Goal: Transaction & Acquisition: Purchase product/service

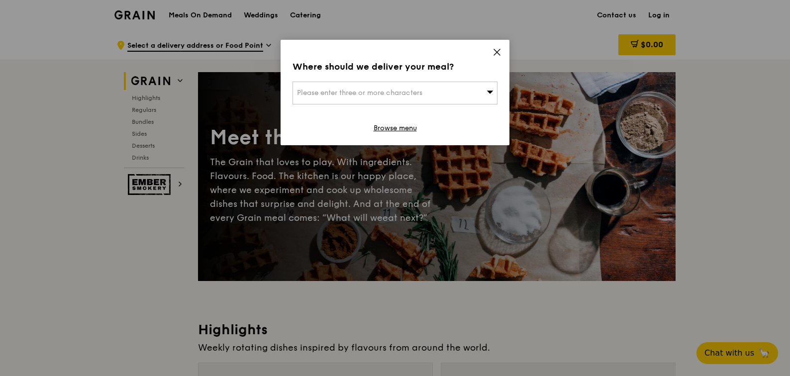
click at [497, 49] on icon at bounding box center [496, 52] width 9 height 9
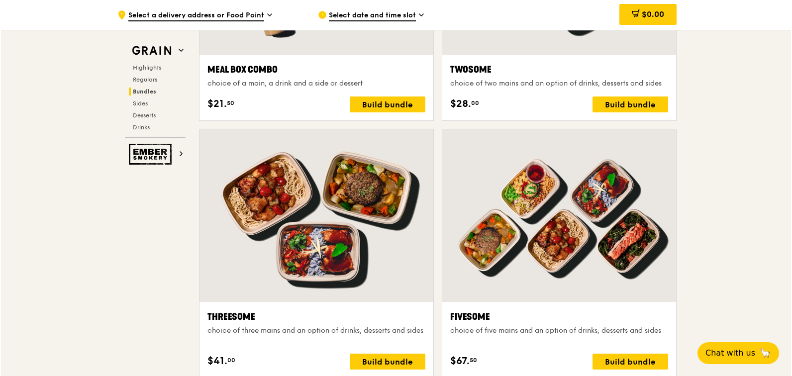
scroll to position [1643, 0]
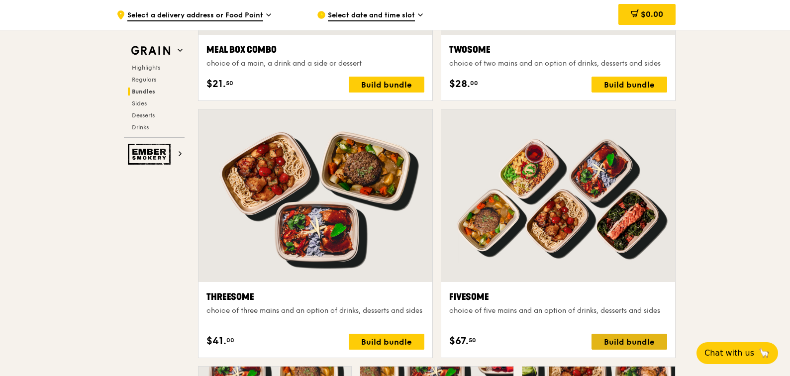
click at [628, 344] on div "Build bundle" at bounding box center [629, 342] width 76 height 16
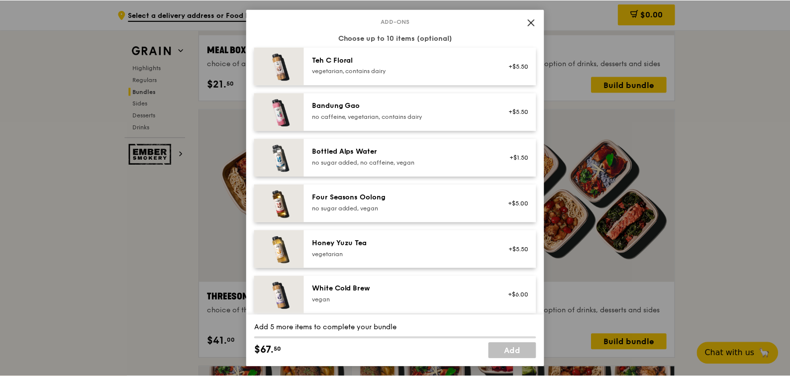
scroll to position [995, 0]
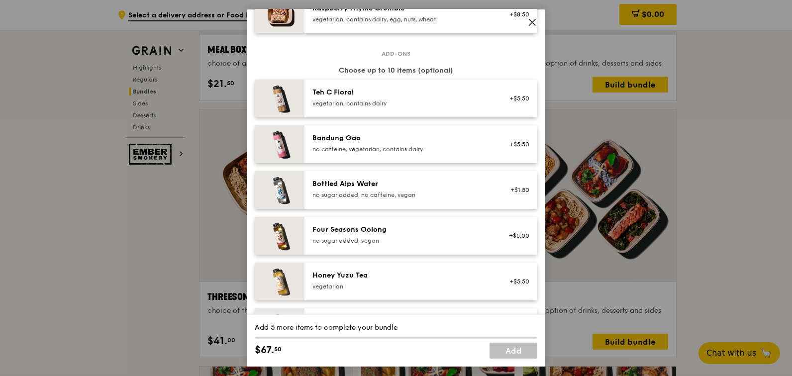
click at [533, 23] on icon at bounding box center [532, 22] width 9 height 9
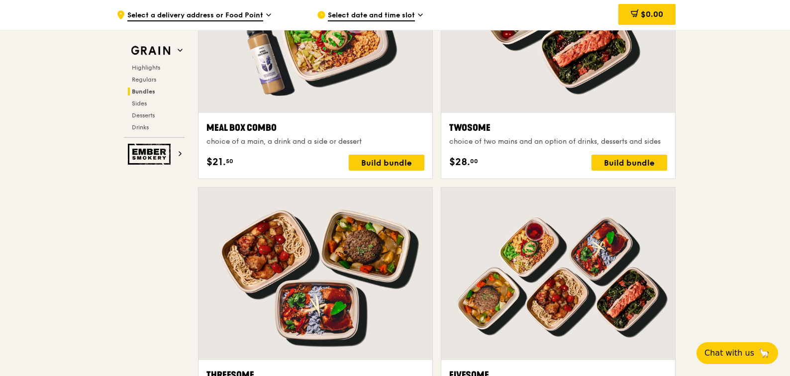
scroll to position [1543, 0]
